Goal: Task Accomplishment & Management: Use online tool/utility

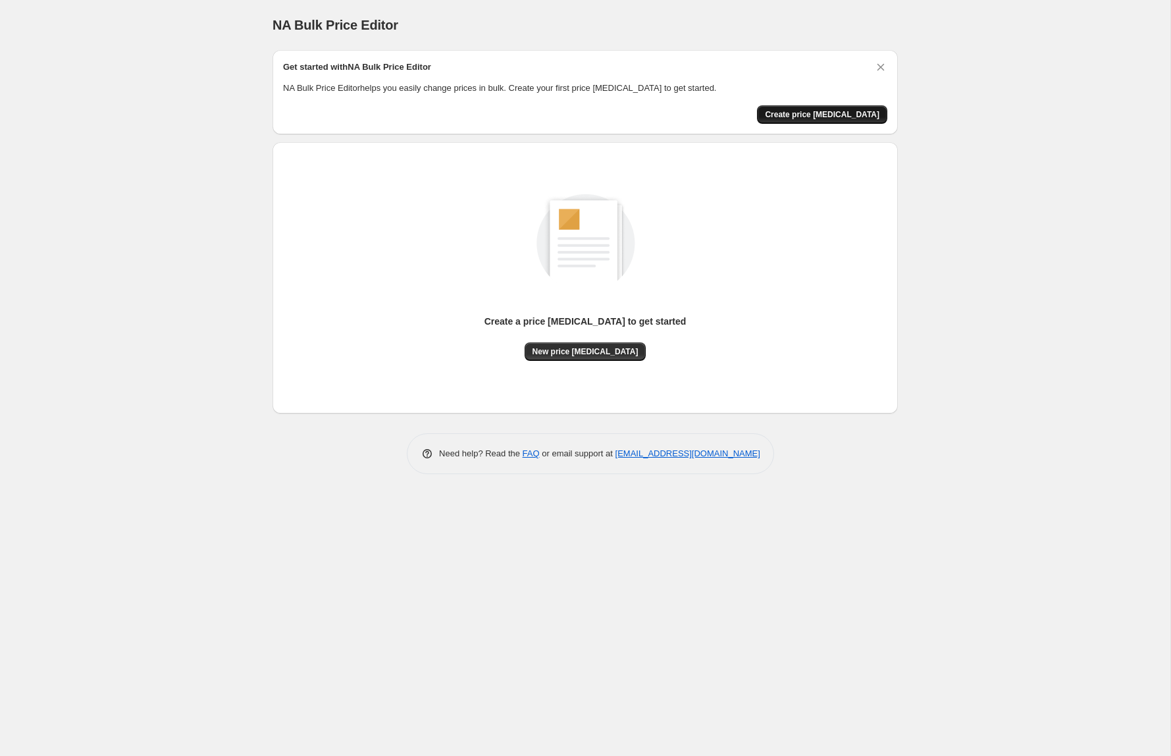
click at [817, 107] on button "Create price change job" at bounding box center [822, 114] width 130 height 18
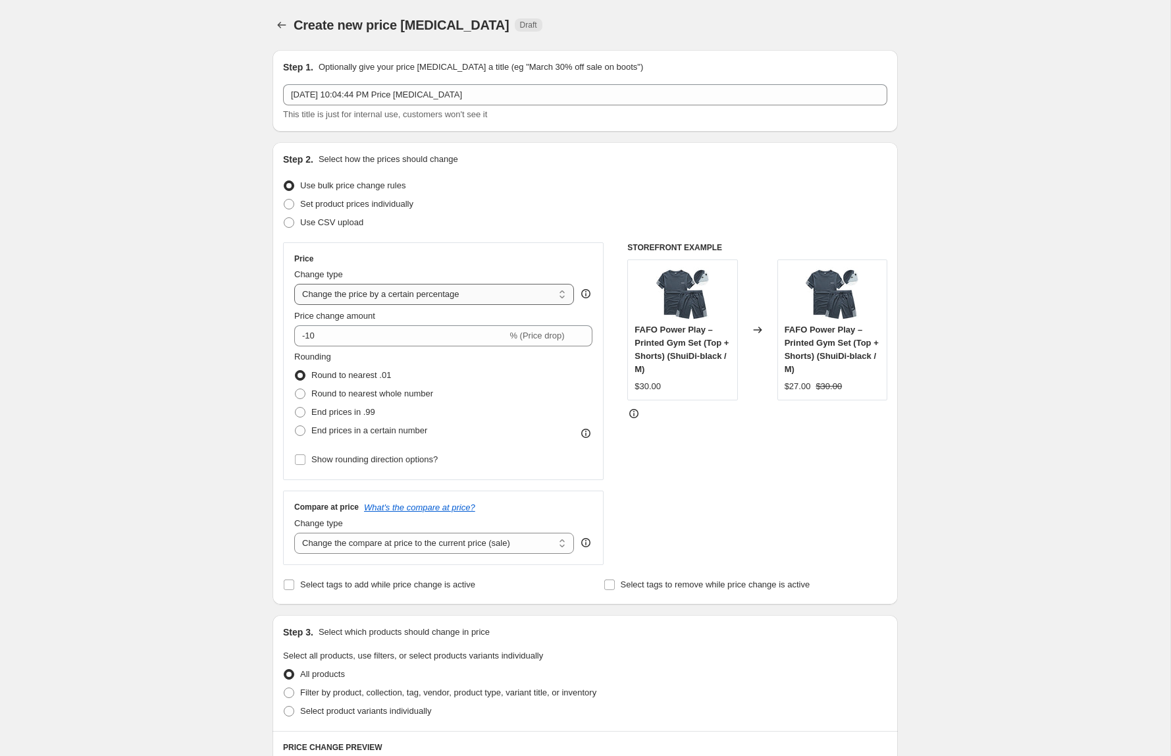
click at [558, 298] on select "Change the price to a certain amount Change the price by a certain amount Chang…" at bounding box center [434, 294] width 280 height 21
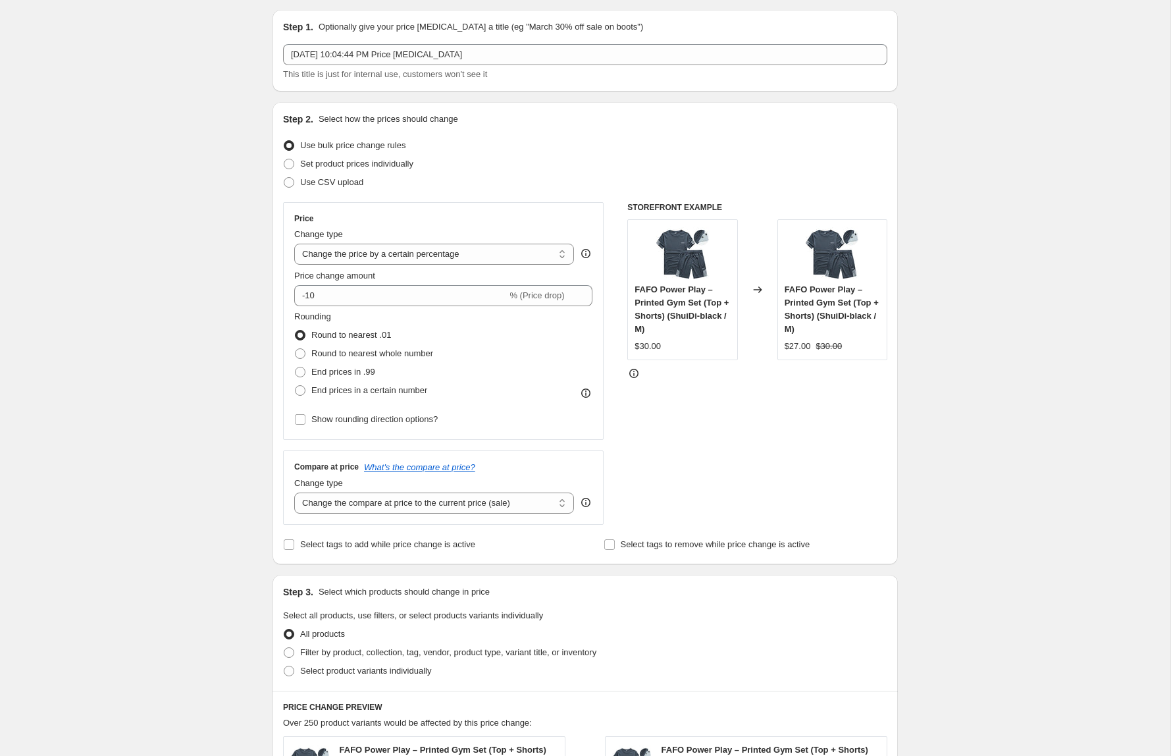
scroll to position [46, 0]
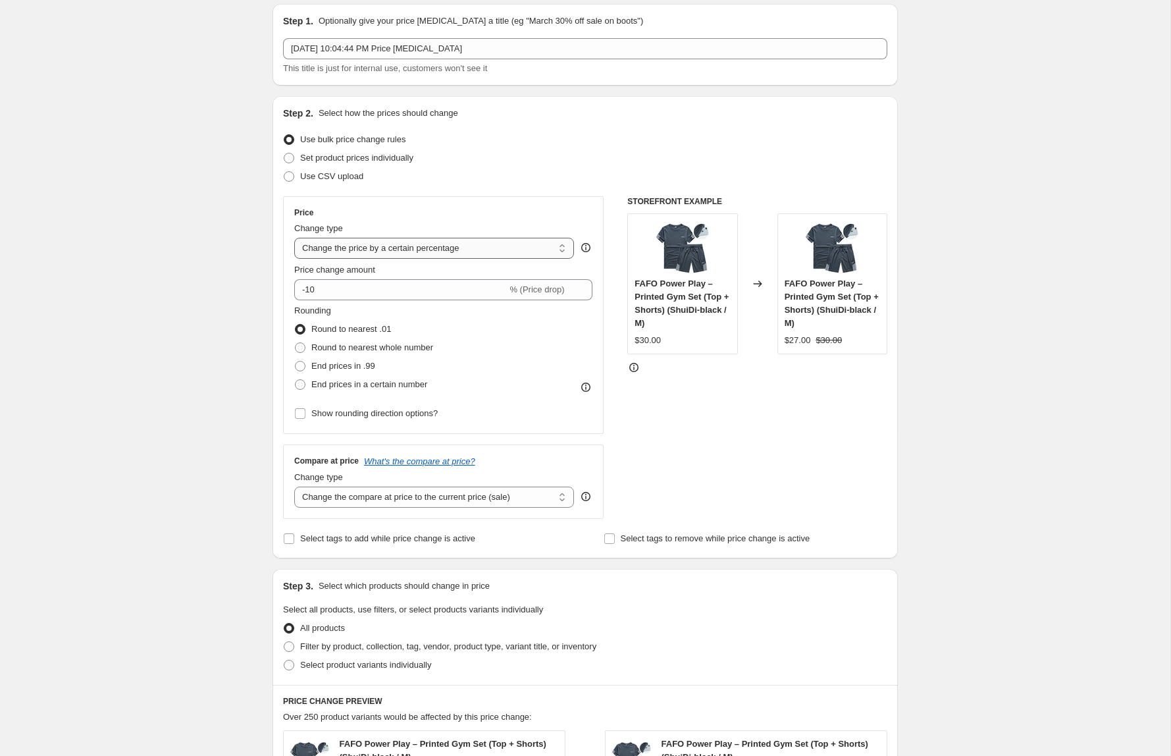
click at [560, 250] on select "Change the price to a certain amount Change the price by a certain amount Chang…" at bounding box center [434, 248] width 280 height 21
select select "bcap"
click at [294, 238] on select "Change the price to a certain amount Change the price by a certain amount Chang…" at bounding box center [434, 248] width 280 height 21
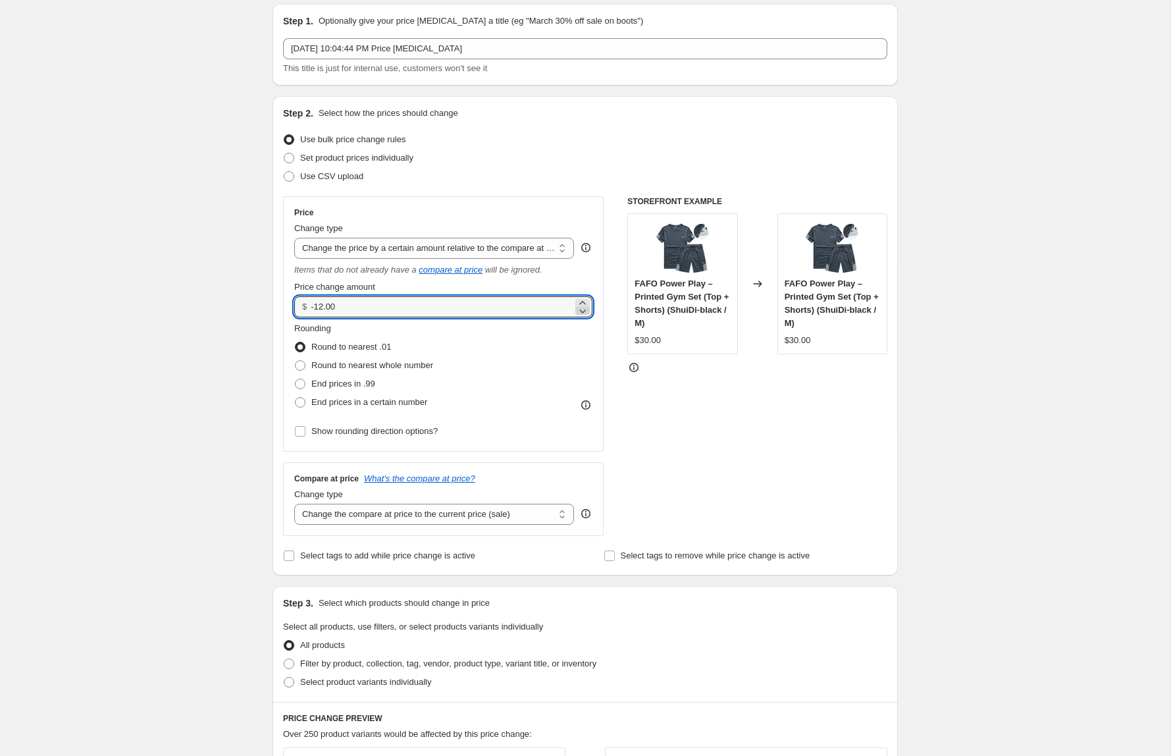
click at [582, 317] on icon at bounding box center [582, 310] width 13 height 13
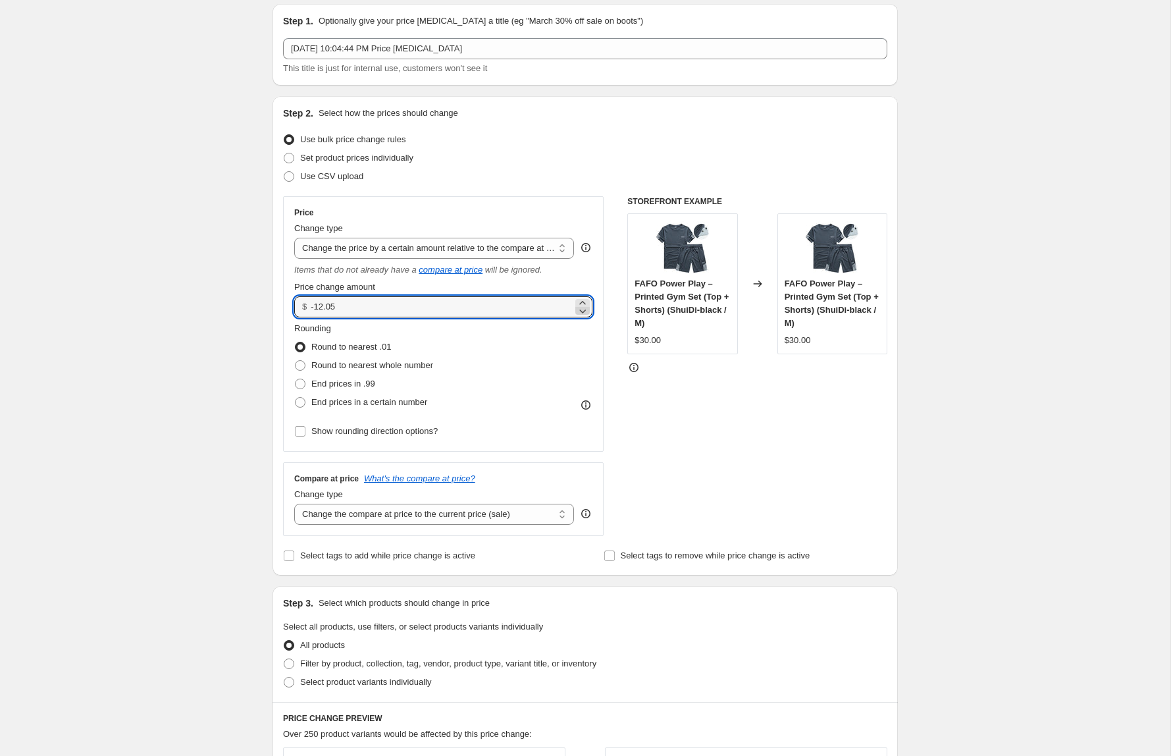
click at [582, 317] on icon at bounding box center [582, 310] width 13 height 13
type input "-12.09"
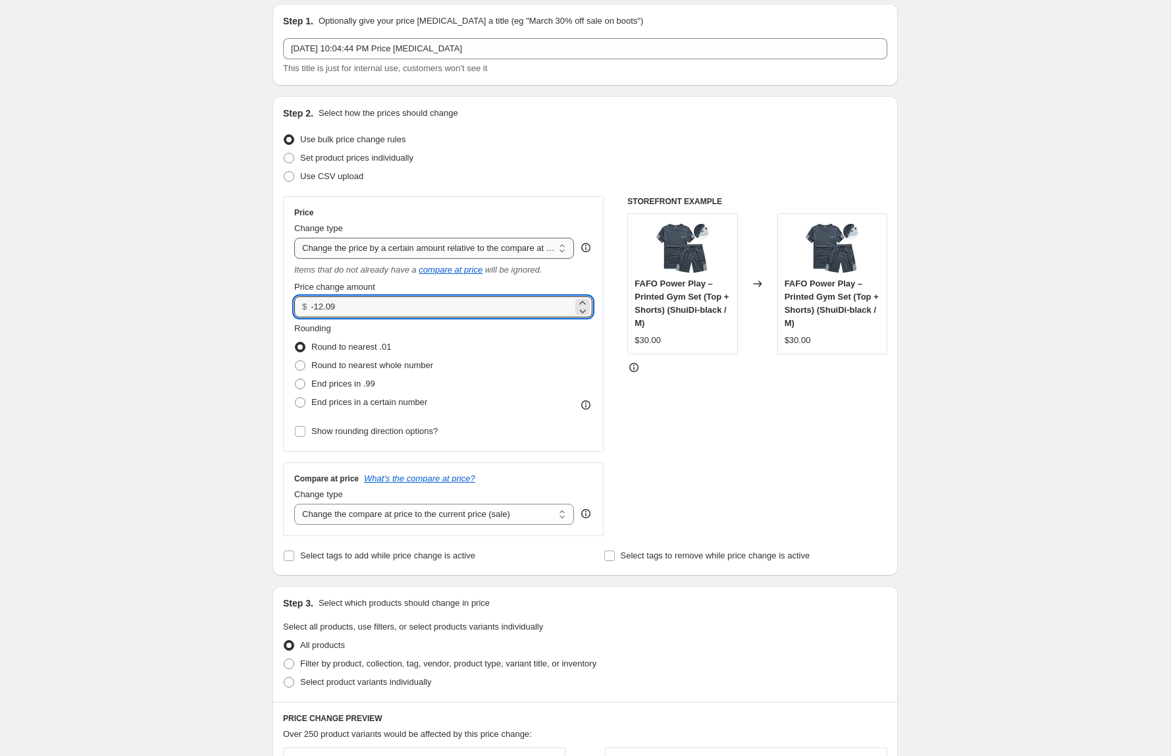
click at [552, 248] on select "Change the price to a certain amount Change the price by a certain amount Chang…" at bounding box center [434, 248] width 280 height 21
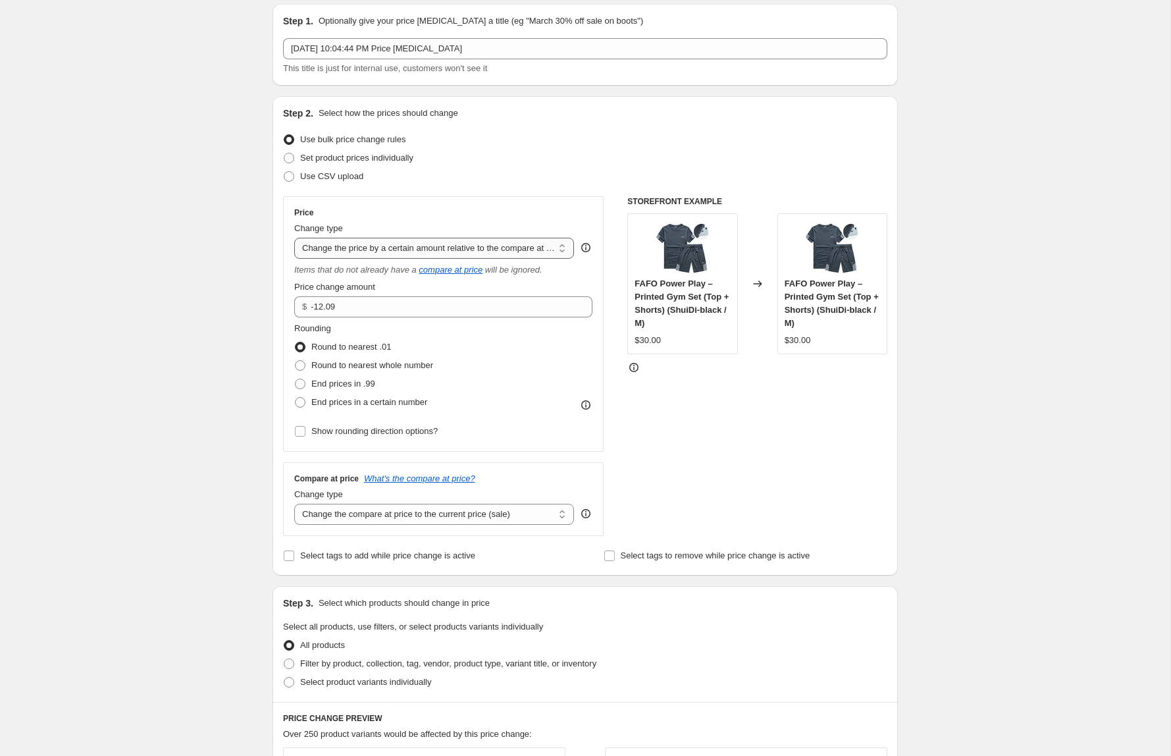
select select "pc"
type input "50"
click at [301, 386] on span at bounding box center [300, 384] width 11 height 11
click at [296, 379] on input "End prices in .99" at bounding box center [295, 379] width 1 height 1
radio input "true"
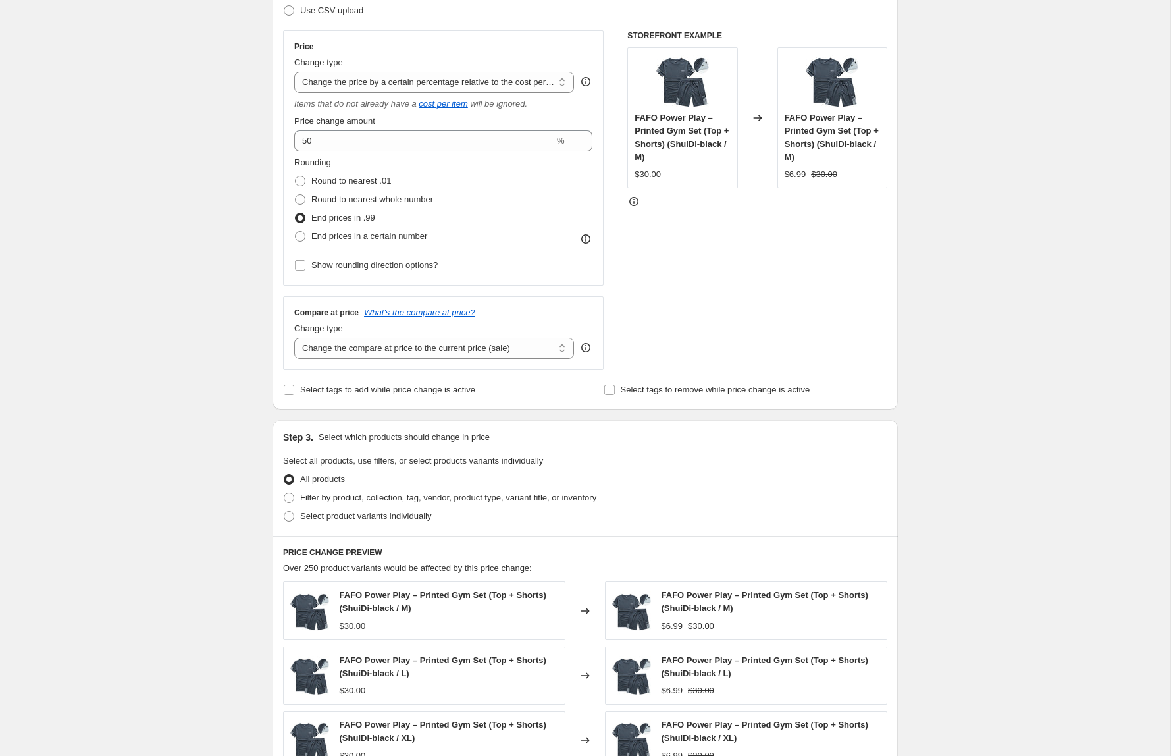
scroll to position [221, 0]
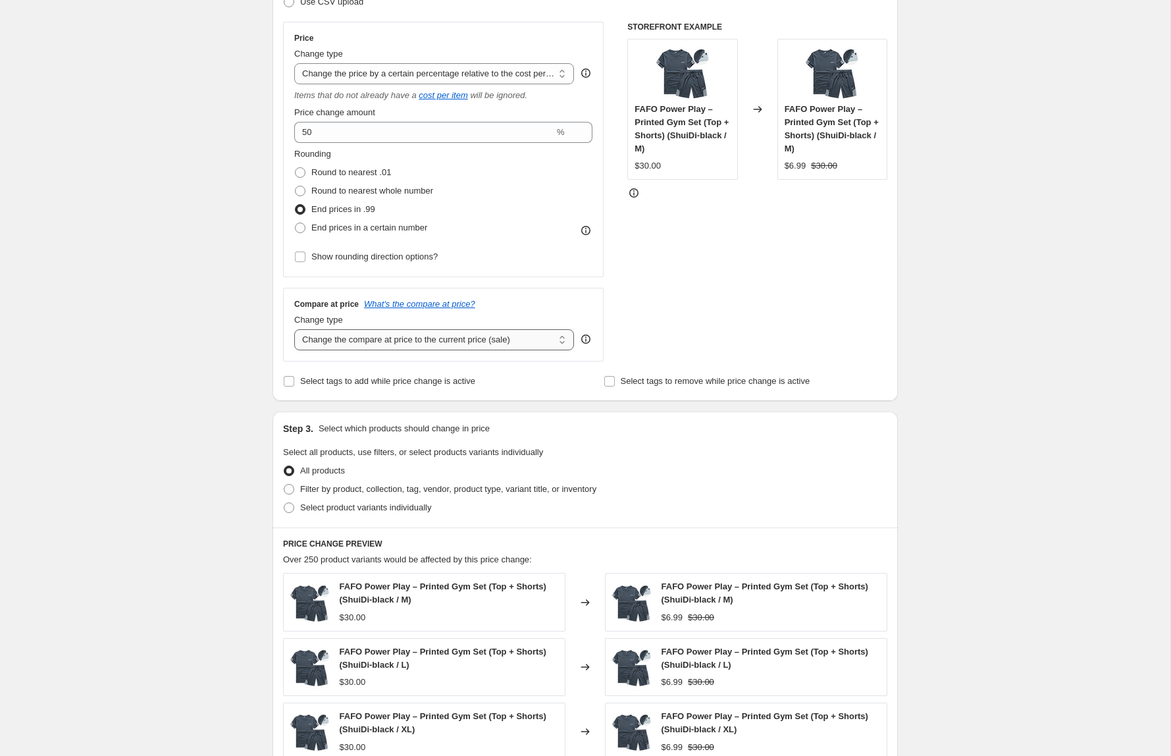
click at [560, 340] on select "Change the compare at price to the current price (sale) Change the compare at p…" at bounding box center [434, 339] width 280 height 21
select select "pp"
click at [294, 329] on select "Change the compare at price to the current price (sale) Change the compare at p…" at bounding box center [434, 339] width 280 height 21
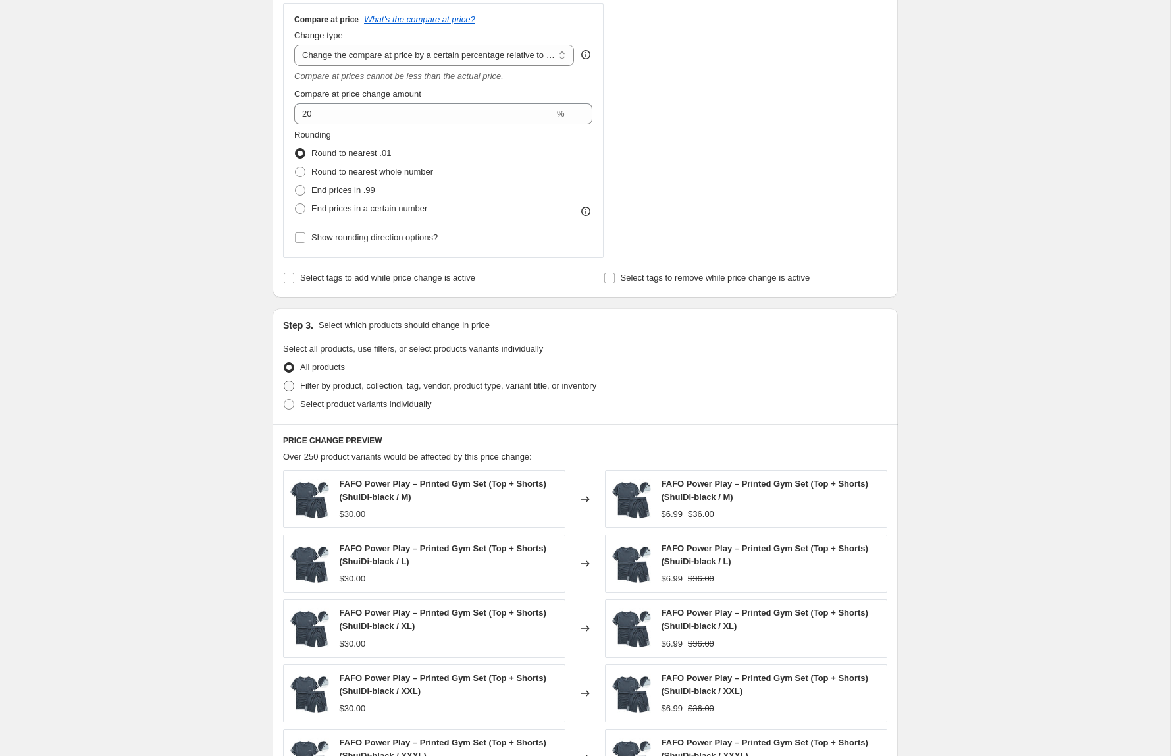
scroll to position [504, 0]
click at [288, 278] on input "Select tags to add while price change is active" at bounding box center [289, 278] width 11 height 11
checkbox input "true"
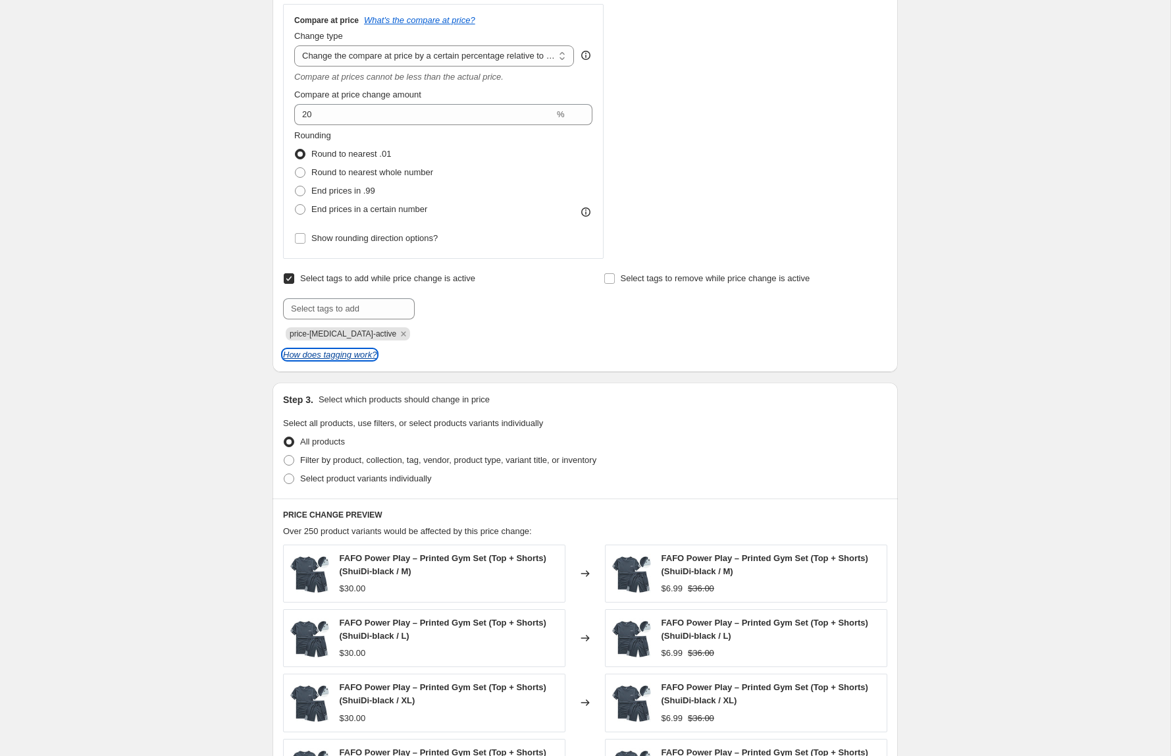
click at [298, 354] on icon "How does tagging work?" at bounding box center [329, 355] width 93 height 10
click at [335, 309] on input "text" at bounding box center [349, 308] width 132 height 21
type input "f"
type input "c"
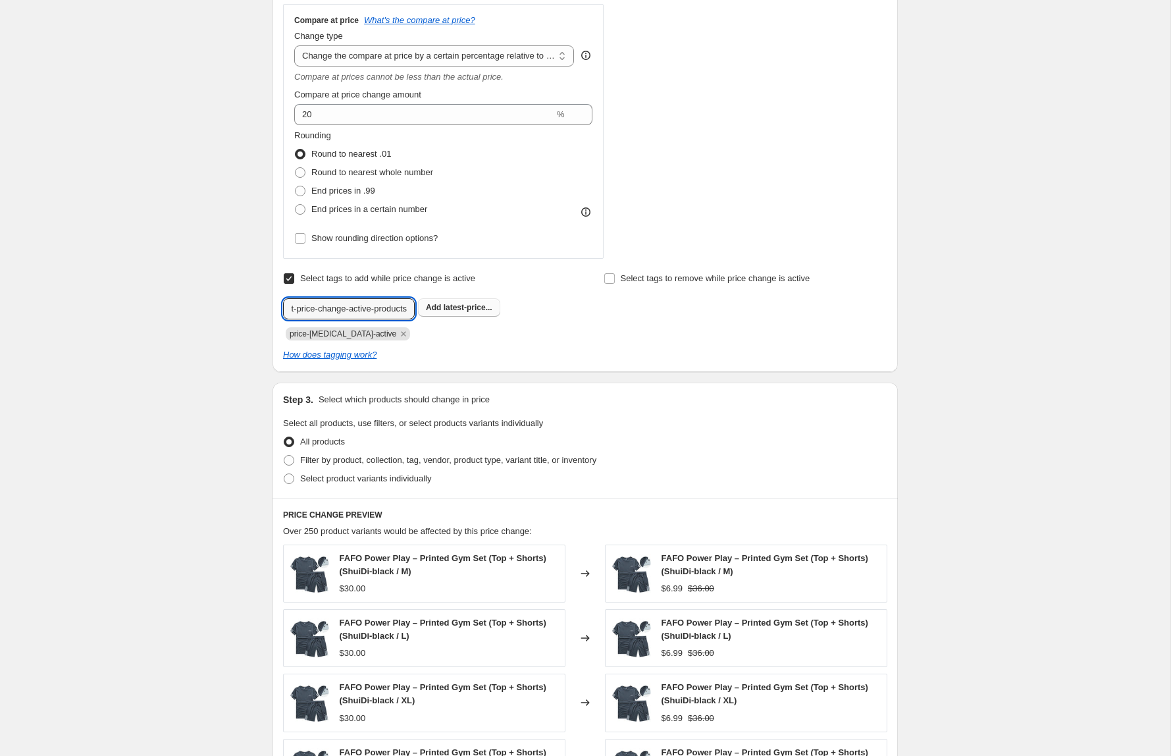
type input "latest-price-change-active-products"
click at [481, 310] on span "latest-price..." at bounding box center [468, 307] width 49 height 9
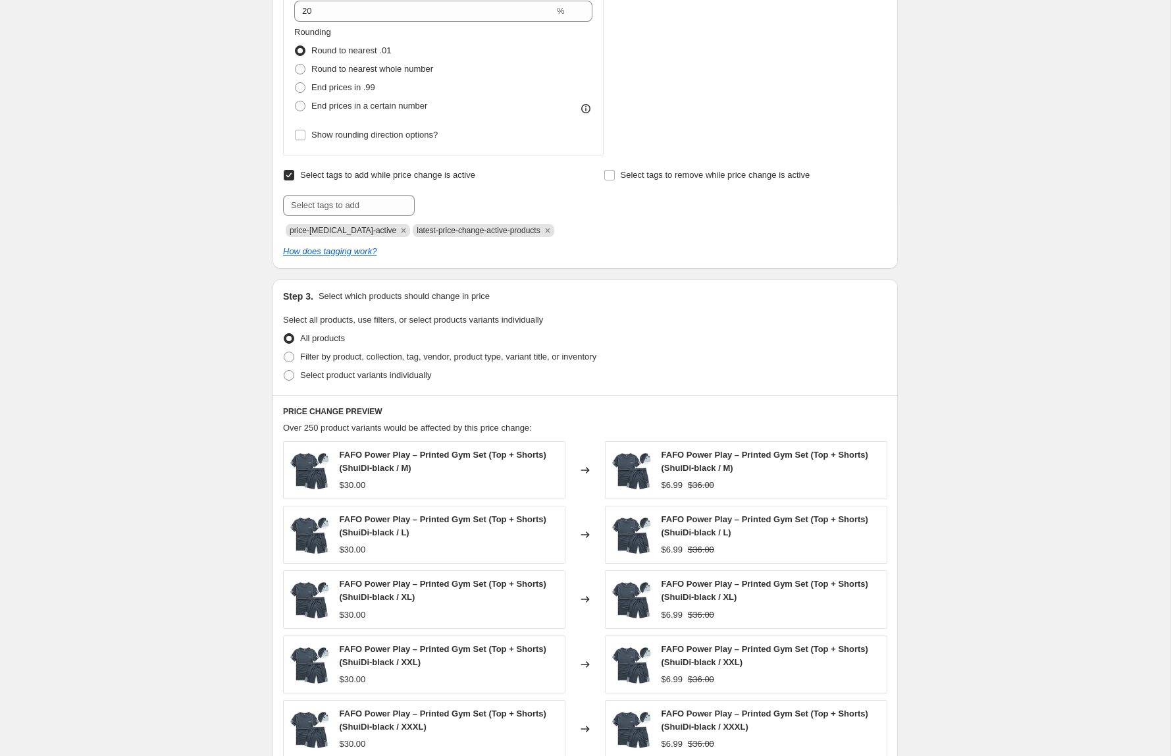
scroll to position [609, 0]
click at [394, 358] on span "Filter by product, collection, tag, vendor, product type, variant title, or inv…" at bounding box center [448, 355] width 296 height 10
click at [284, 351] on input "Filter by product, collection, tag, vendor, product type, variant title, or inv…" at bounding box center [284, 350] width 1 height 1
radio input "true"
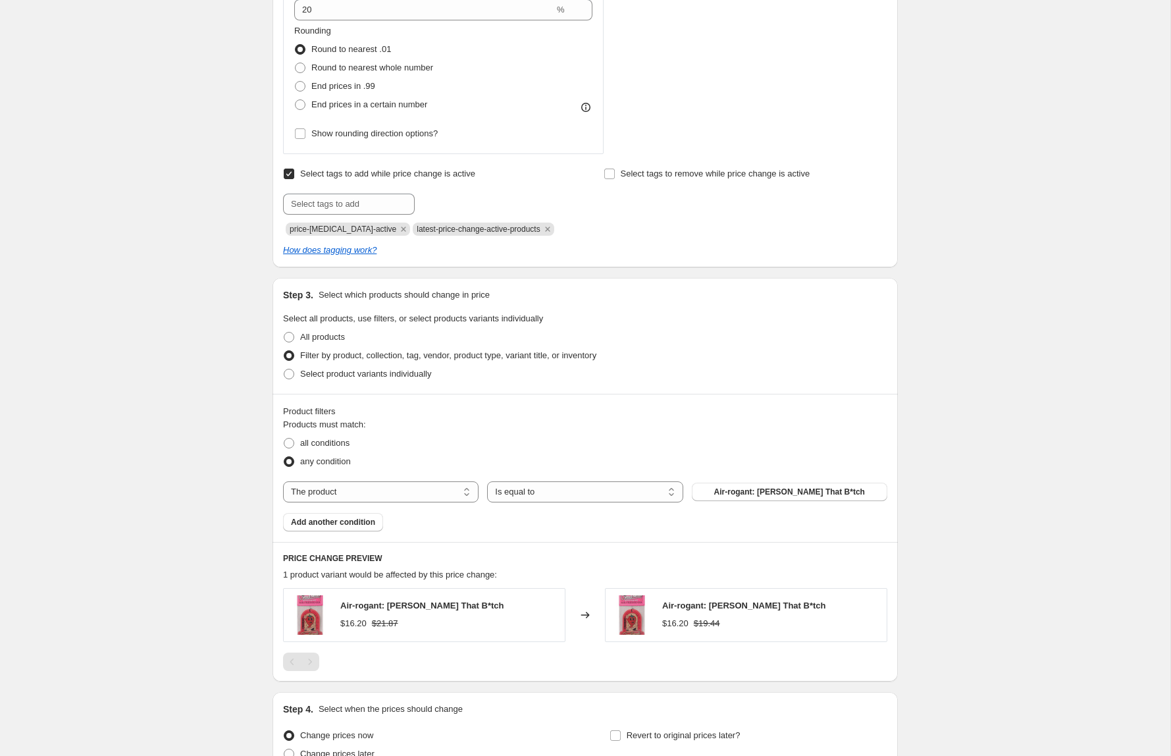
scroll to position [730, 0]
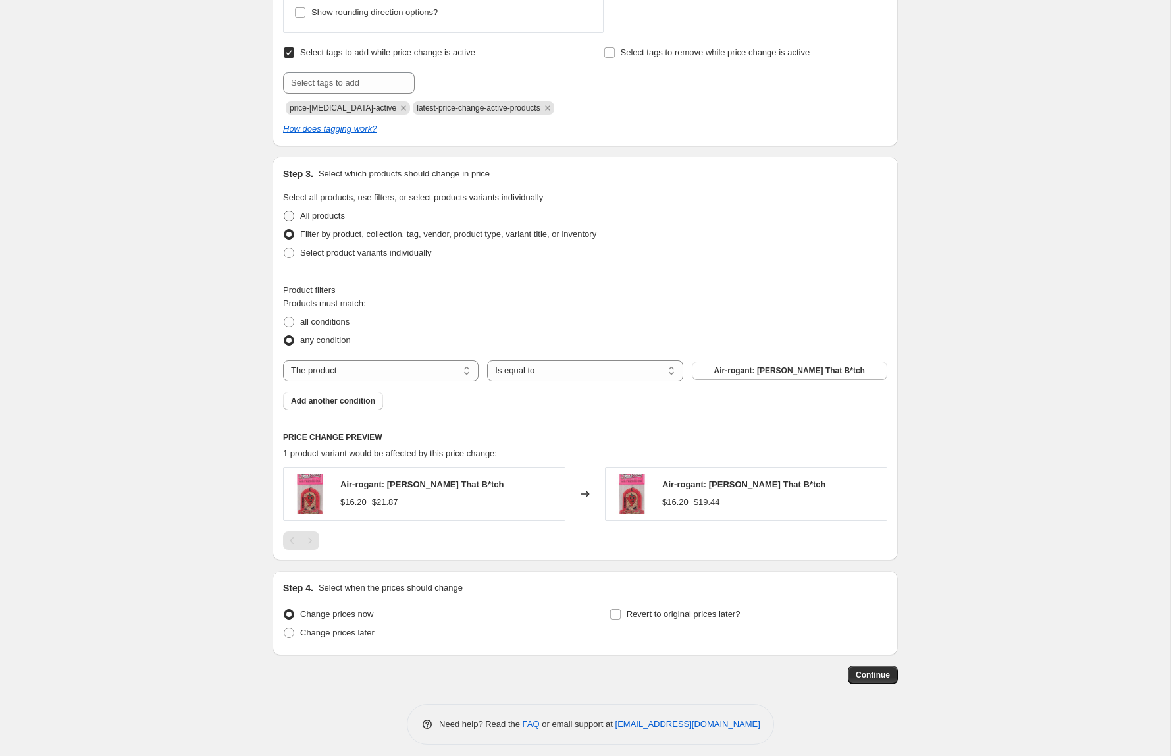
click at [290, 216] on span at bounding box center [289, 216] width 11 height 11
click at [284, 211] on input "All products" at bounding box center [284, 211] width 1 height 1
radio input "true"
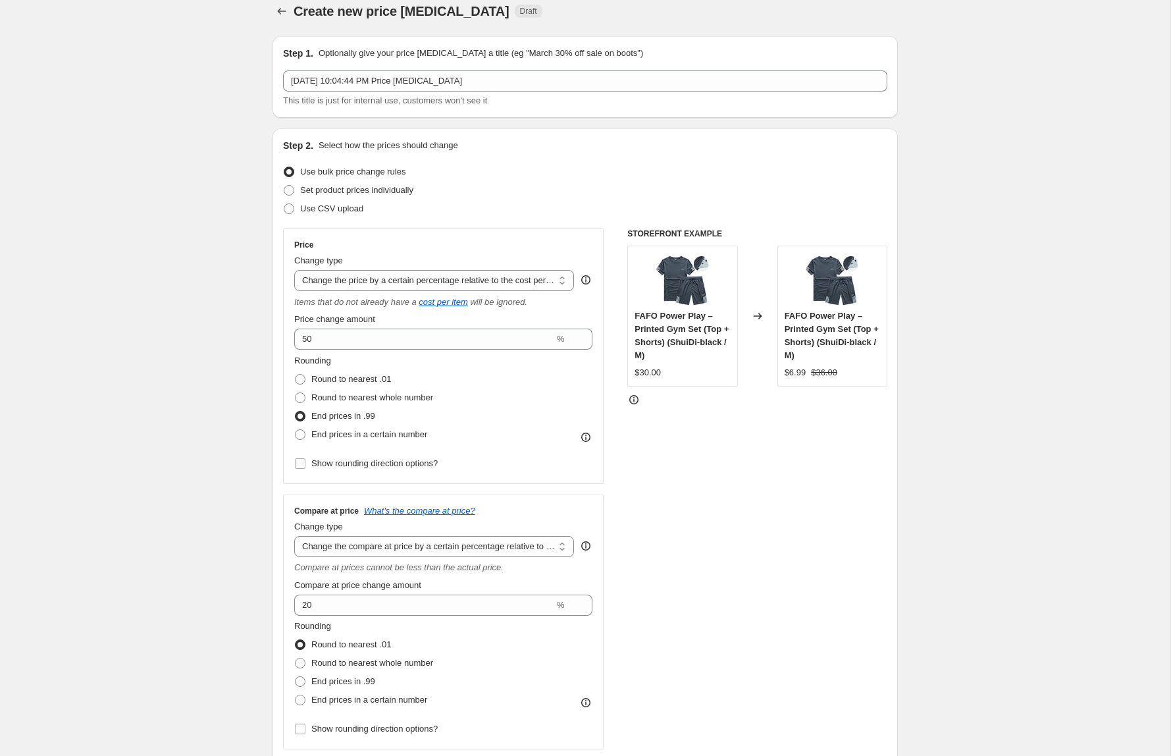
scroll to position [13, 0]
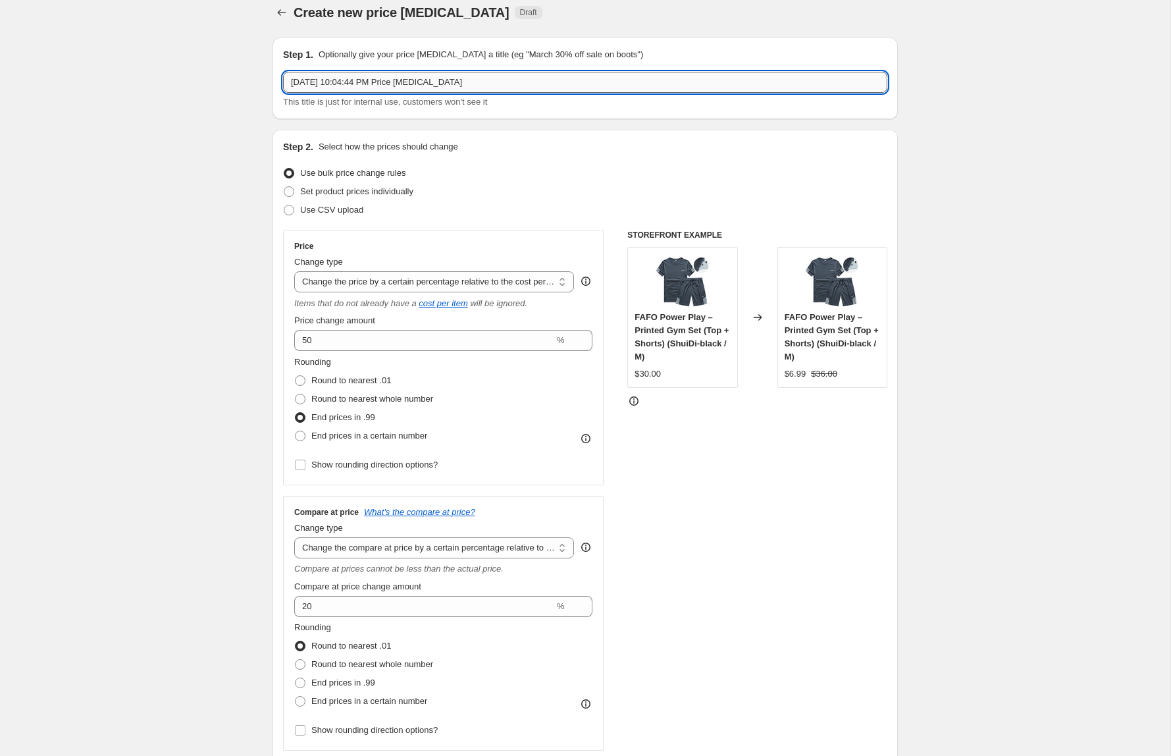
click at [462, 84] on input "Aug 27, 2025, 10:04:44 PM Price change job" at bounding box center [585, 82] width 604 height 21
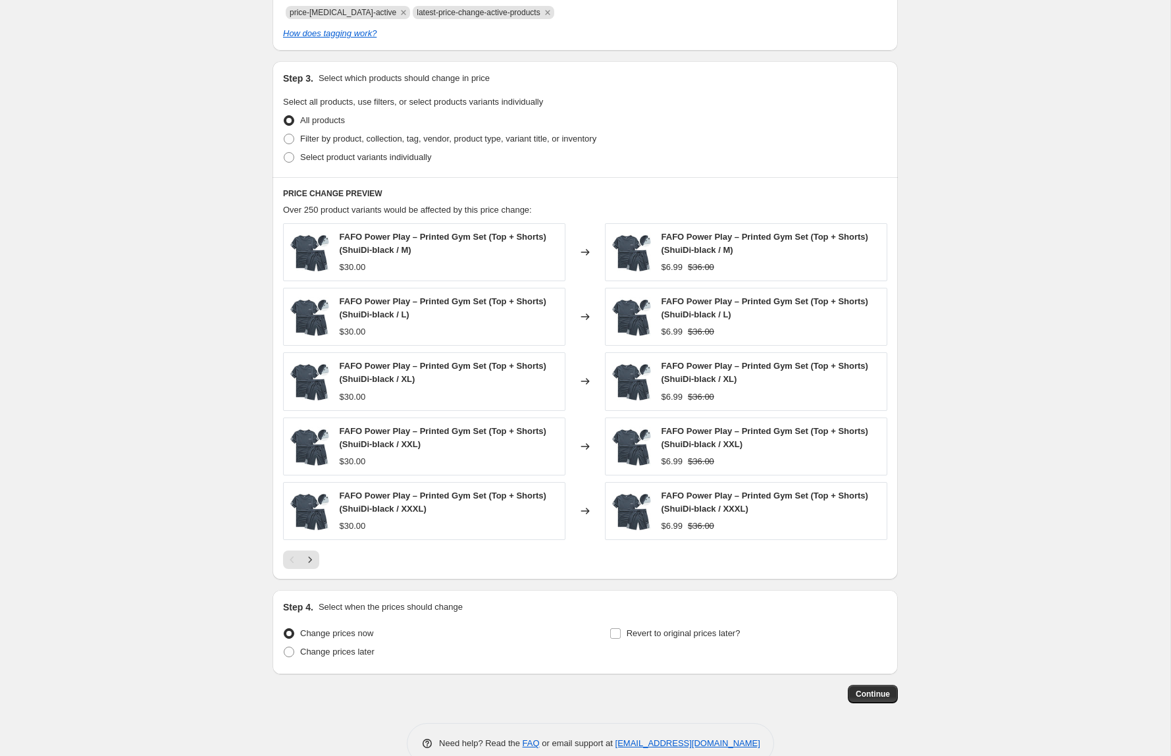
scroll to position [853, 0]
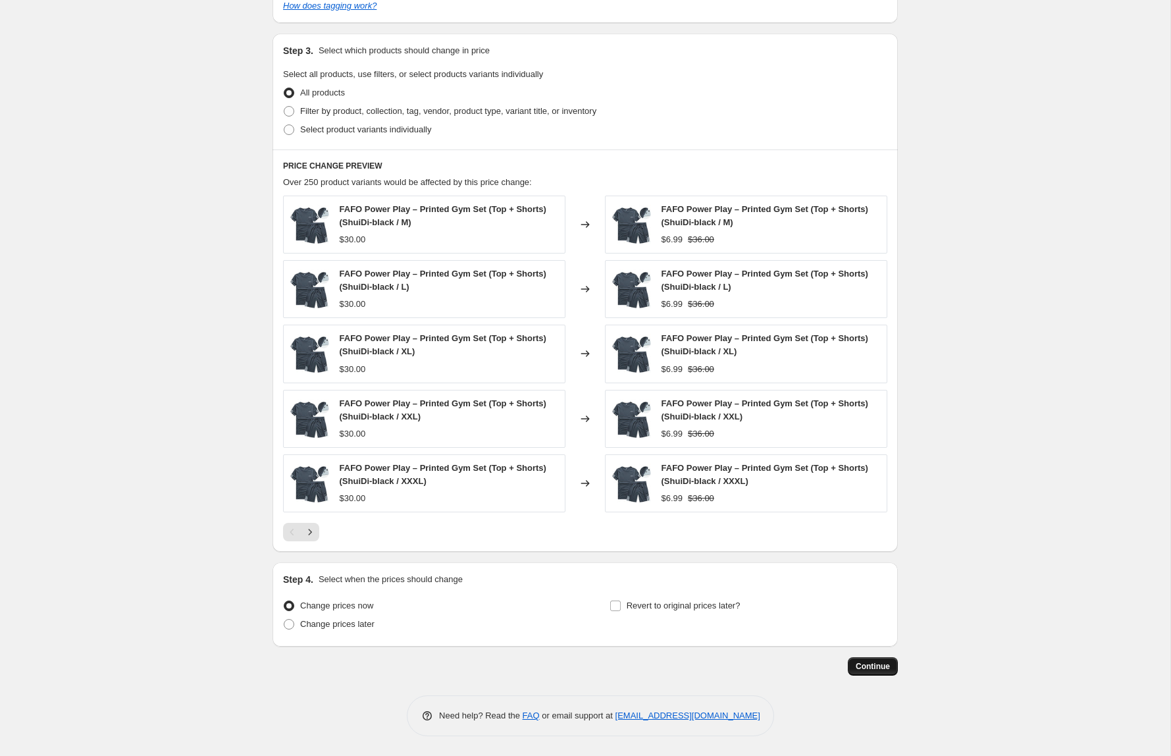
type input "Price Setting - Baseline"
click at [869, 666] on span "Continue" at bounding box center [873, 666] width 34 height 11
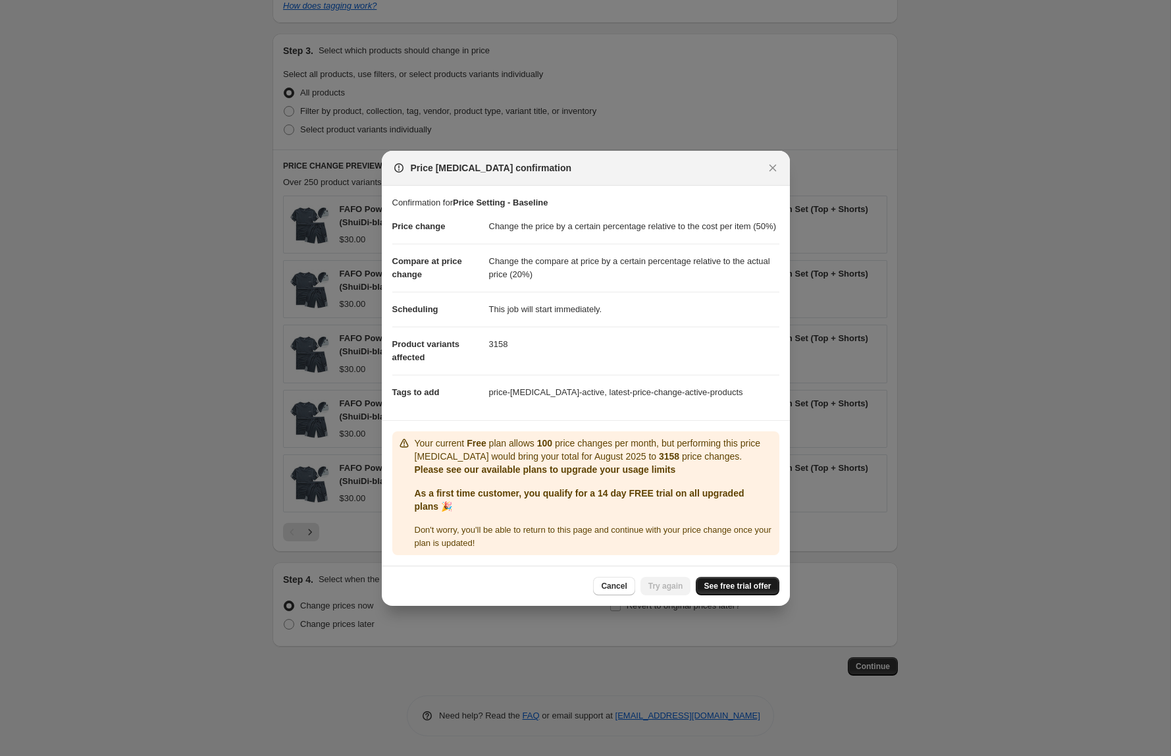
click at [712, 595] on link "See free trial offer" at bounding box center [737, 586] width 83 height 18
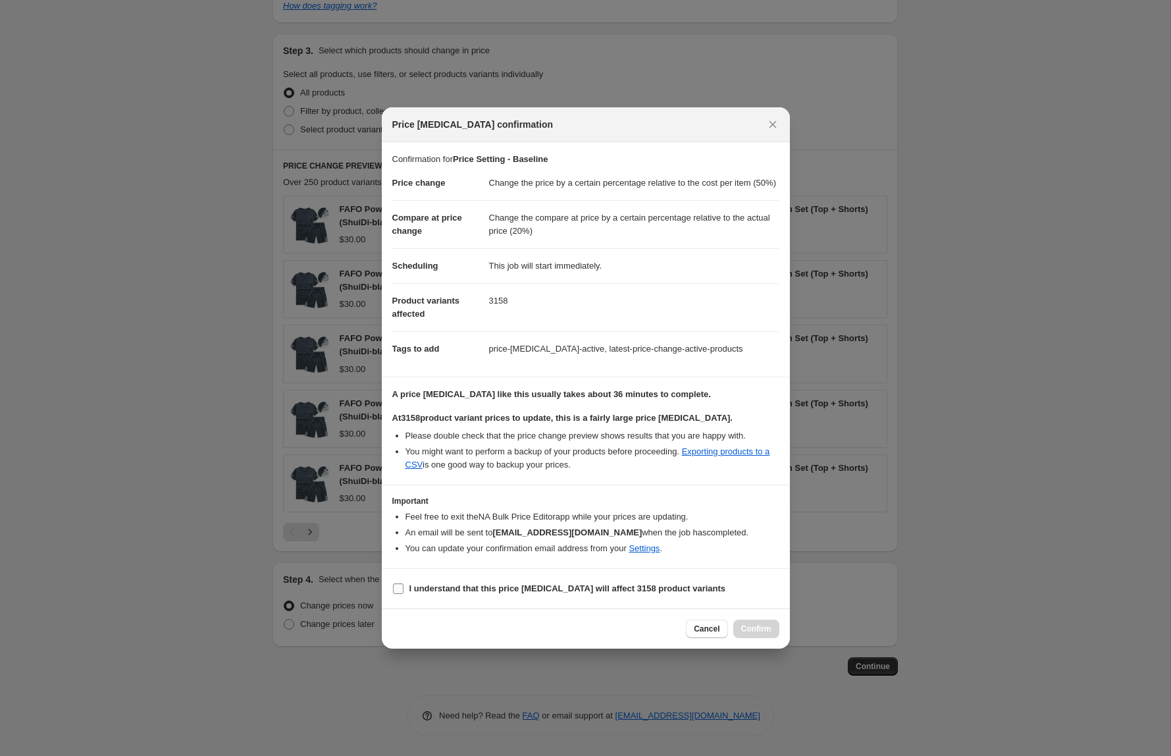
click at [399, 594] on input "I understand that this price change job will affect 3158 product variants" at bounding box center [398, 588] width 11 height 11
checkbox input "true"
click at [747, 638] on button "Confirm" at bounding box center [756, 628] width 46 height 18
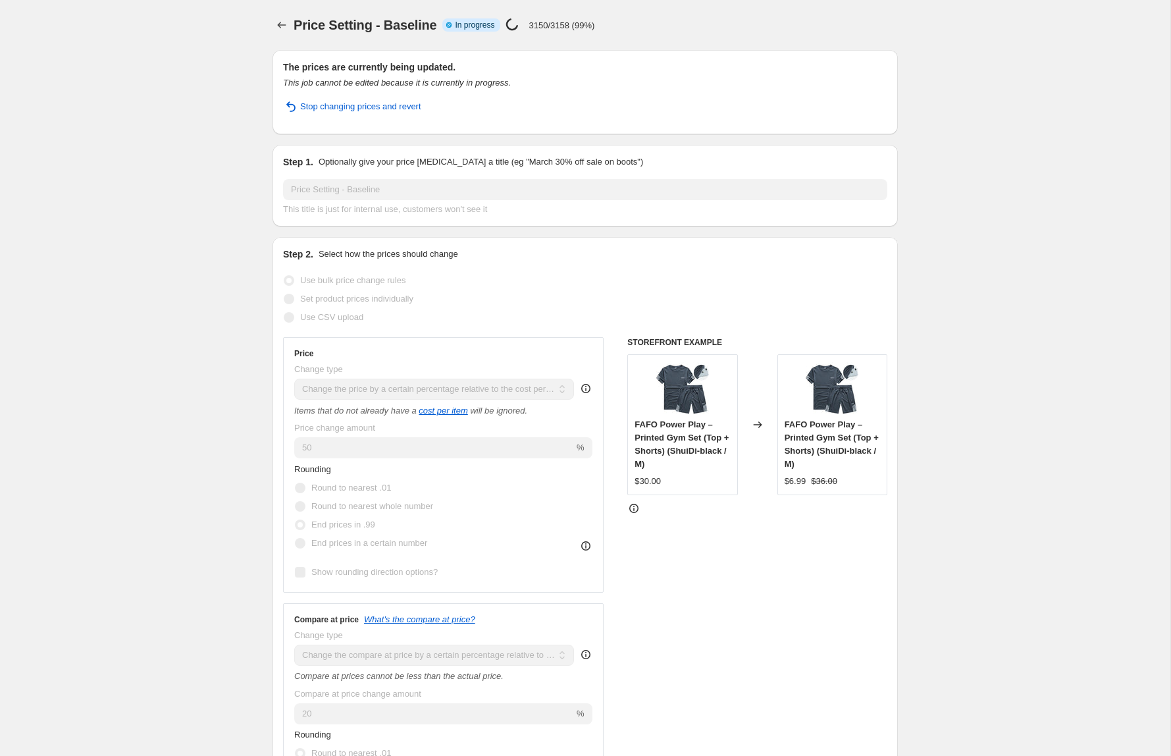
select select "pc"
select select "pp"
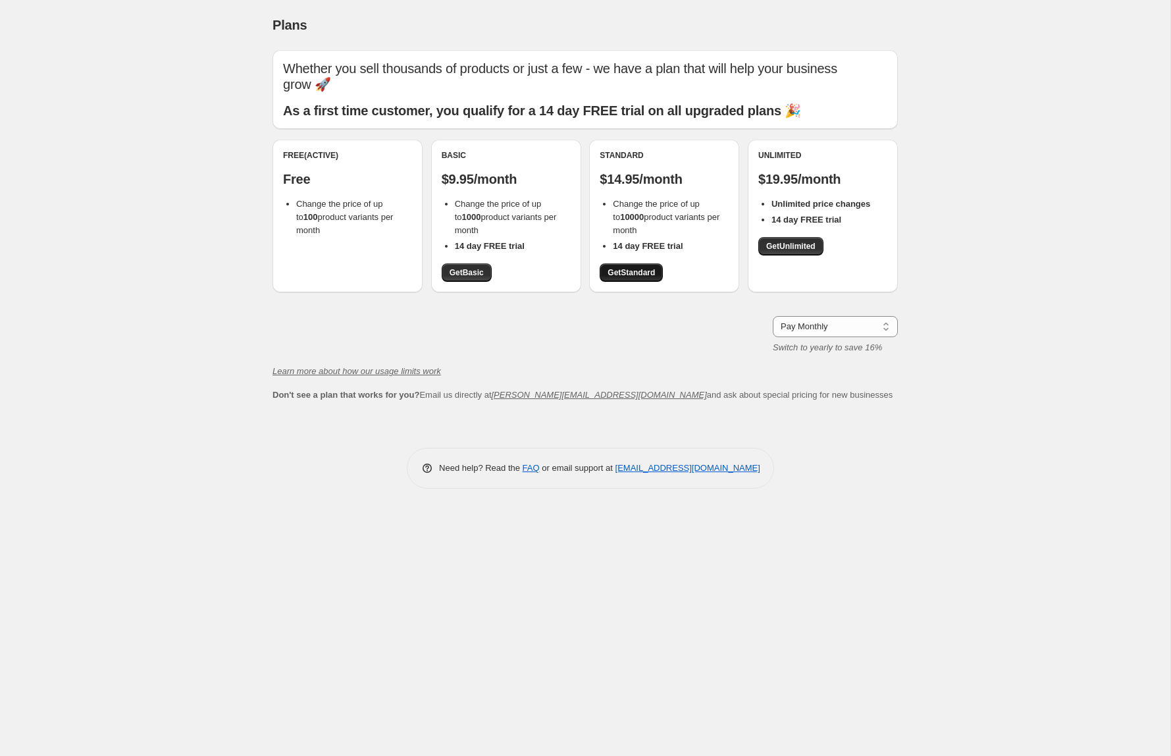
click at [627, 263] on link "Get Standard" at bounding box center [631, 272] width 63 height 18
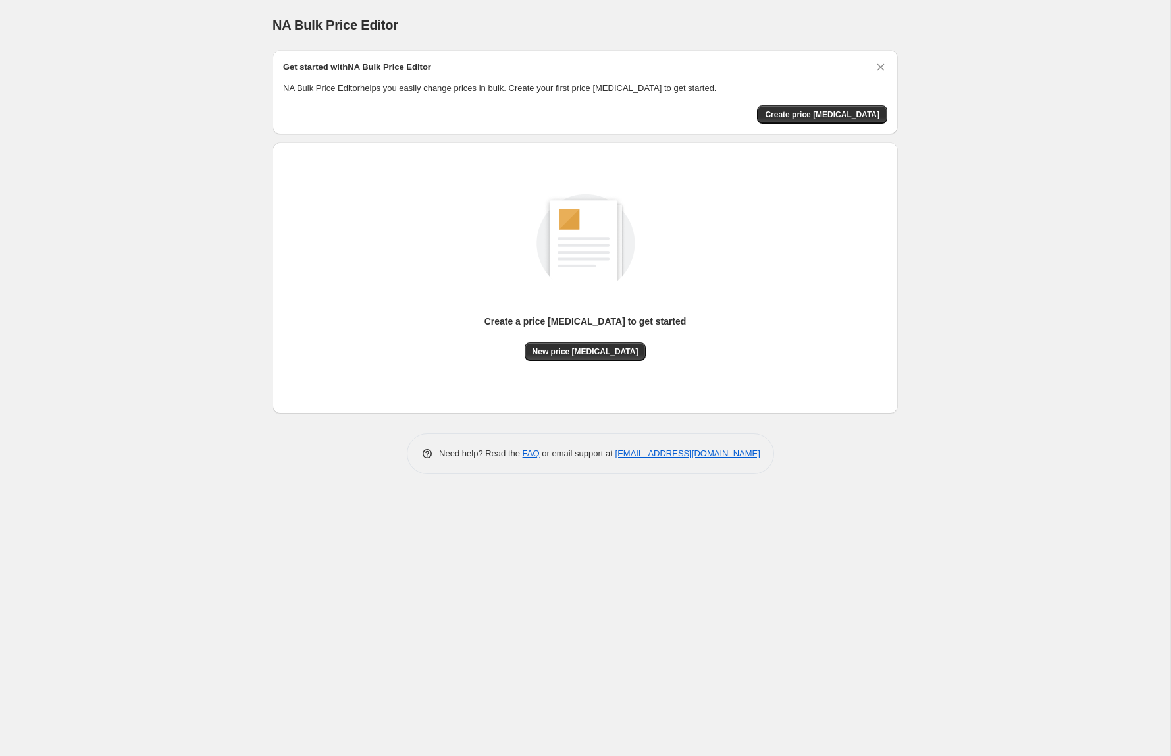
click at [463, 117] on div "Create price change job" at bounding box center [585, 114] width 604 height 18
